Goal: Task Accomplishment & Management: Manage account settings

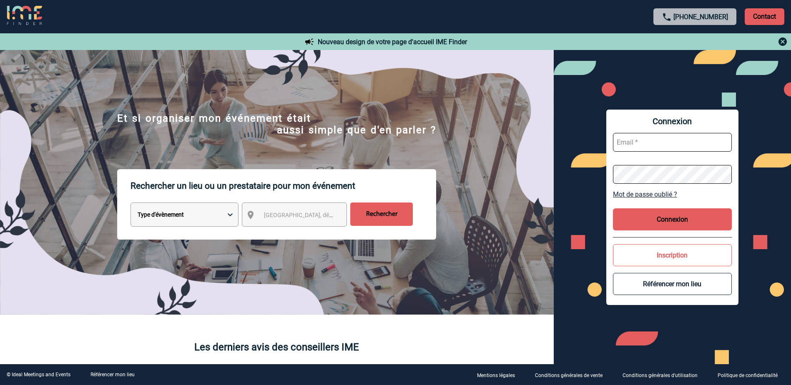
click at [649, 138] on input "text" at bounding box center [672, 142] width 119 height 19
type input "paraz-rfp@hyatt.com"
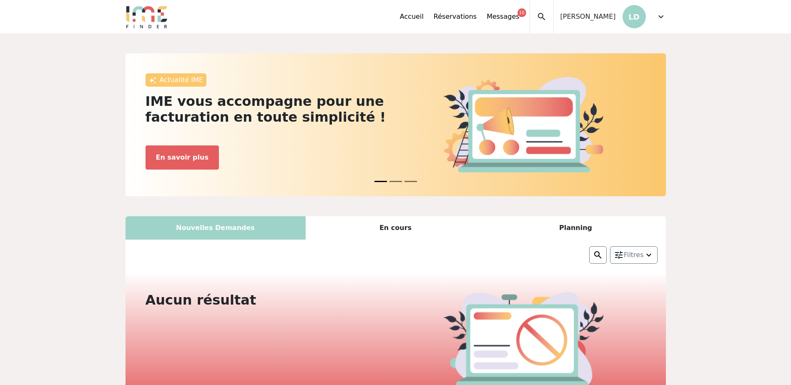
click at [660, 19] on span "expand_more" at bounding box center [661, 17] width 10 height 10
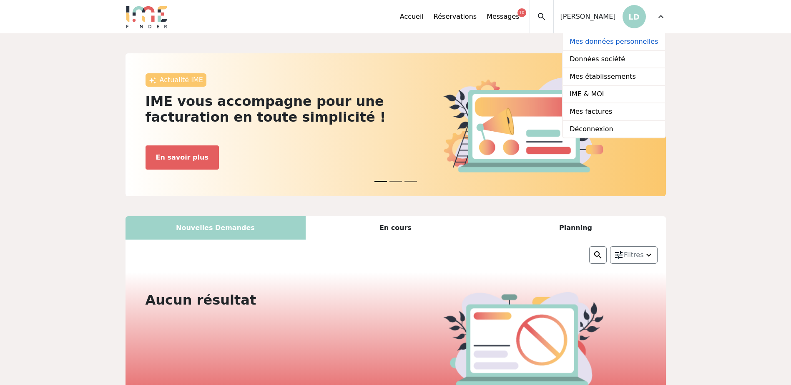
drag, startPoint x: 629, startPoint y: 43, endPoint x: 616, endPoint y: 45, distance: 13.1
click at [629, 43] on link "Mes données personnelles" at bounding box center [614, 42] width 102 height 18
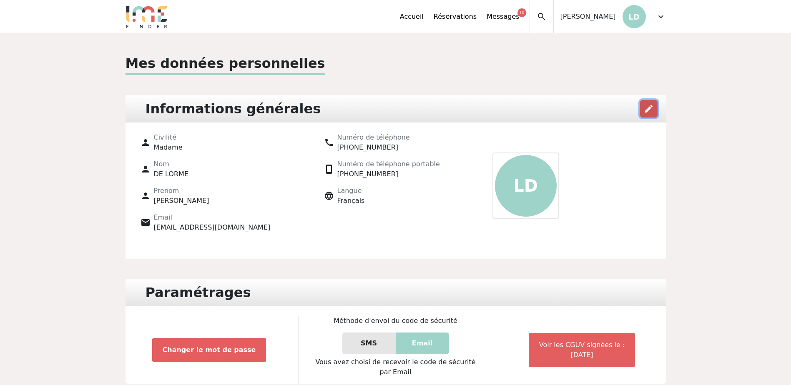
click at [655, 115] on button "edit" at bounding box center [649, 109] width 18 height 18
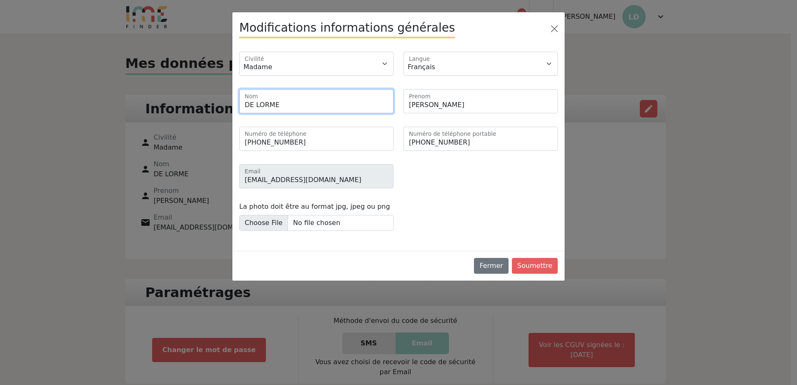
click at [280, 110] on input "DE LORME" at bounding box center [316, 101] width 154 height 24
click at [279, 108] on input "DE LORME" at bounding box center [316, 101] width 154 height 24
type input "m"
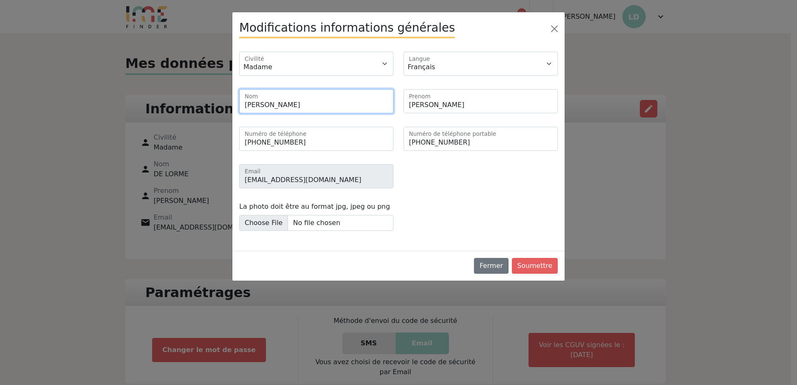
type input "Moreira"
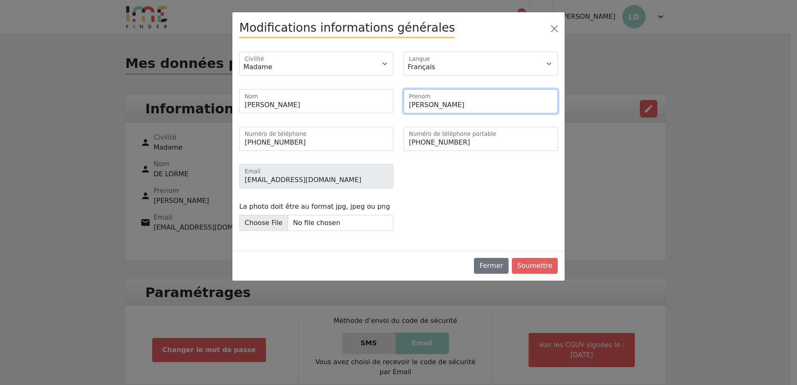
type input "a"
click at [417, 105] on input "NAdine" at bounding box center [480, 101] width 154 height 24
type input "[PERSON_NAME]"
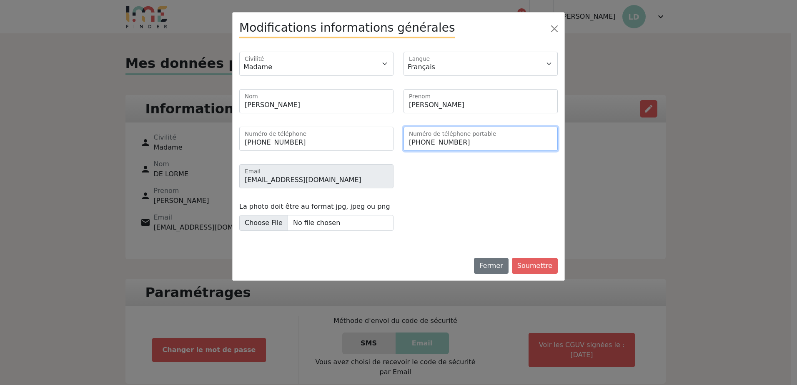
click at [448, 148] on input "+33762689684" at bounding box center [480, 139] width 154 height 24
click at [415, 161] on div "Monsieur Madame Civilité Français English" at bounding box center [399, 148] width 332 height 206
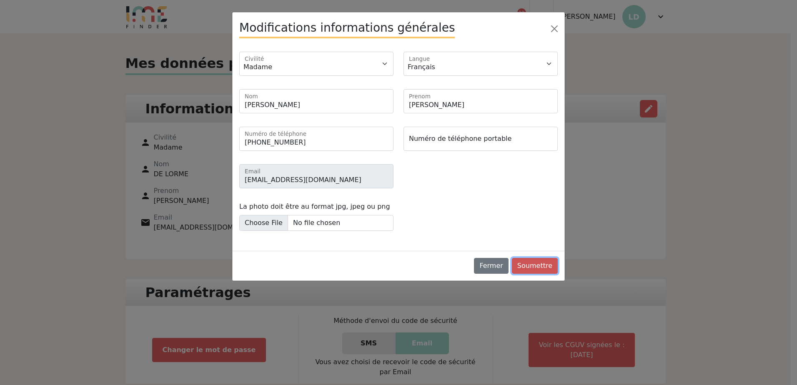
click at [551, 268] on button "Soumettre" at bounding box center [535, 266] width 46 height 16
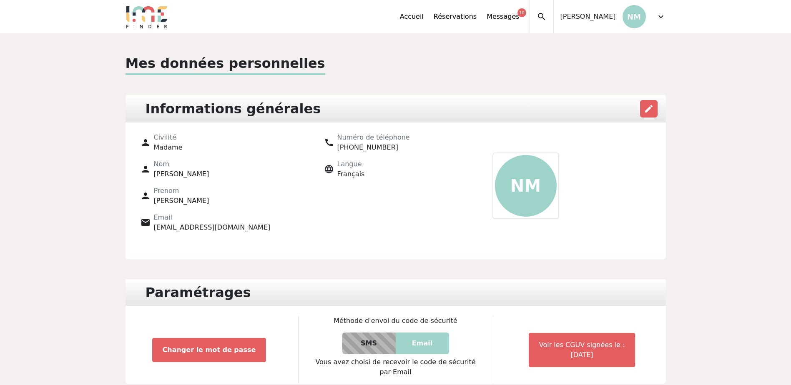
click at [658, 15] on span "expand_more" at bounding box center [661, 17] width 10 height 10
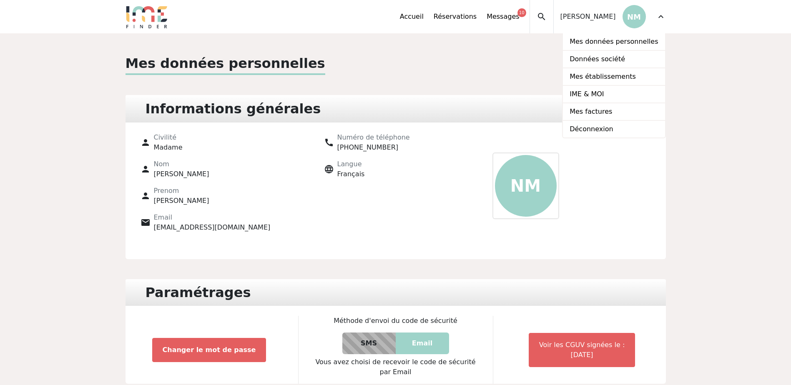
drag, startPoint x: 605, startPoint y: 131, endPoint x: 283, endPoint y: 140, distance: 321.5
click at [605, 131] on link "Déconnexion" at bounding box center [614, 129] width 102 height 17
